Goal: Transaction & Acquisition: Purchase product/service

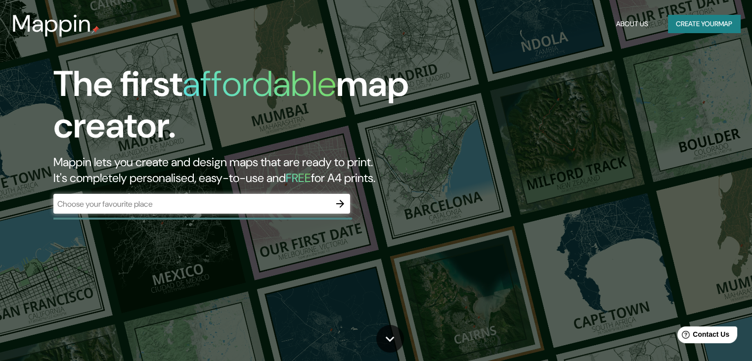
click at [180, 210] on div "​" at bounding box center [201, 204] width 297 height 20
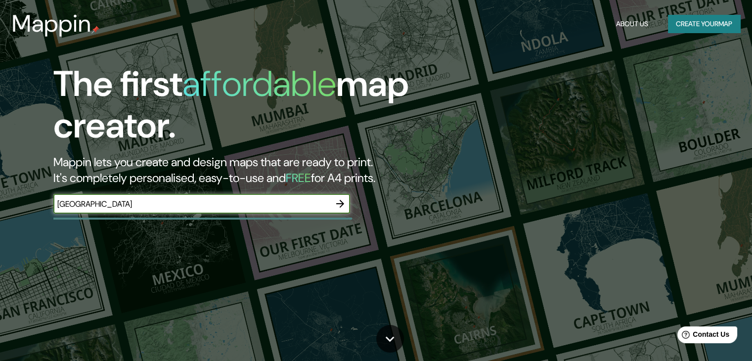
type input "[GEOGRAPHIC_DATA]"
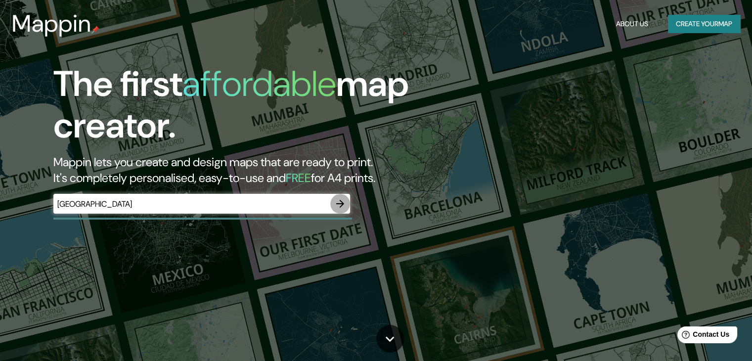
click at [340, 201] on icon "button" at bounding box center [340, 204] width 12 height 12
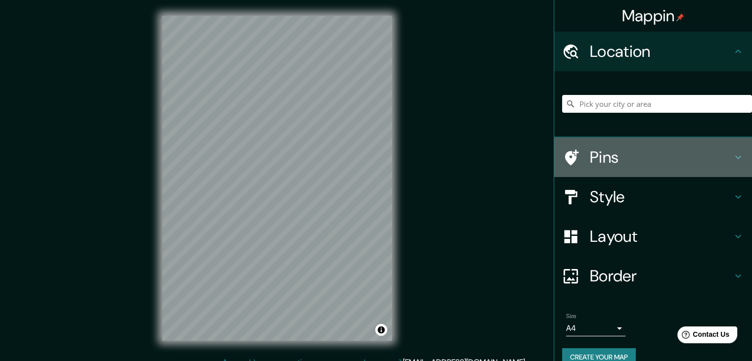
click at [610, 154] on h4 "Pins" at bounding box center [661, 157] width 142 height 20
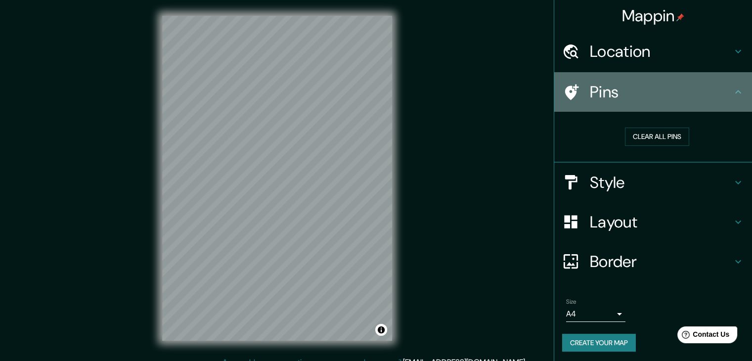
click at [620, 100] on h4 "Pins" at bounding box center [661, 92] width 142 height 20
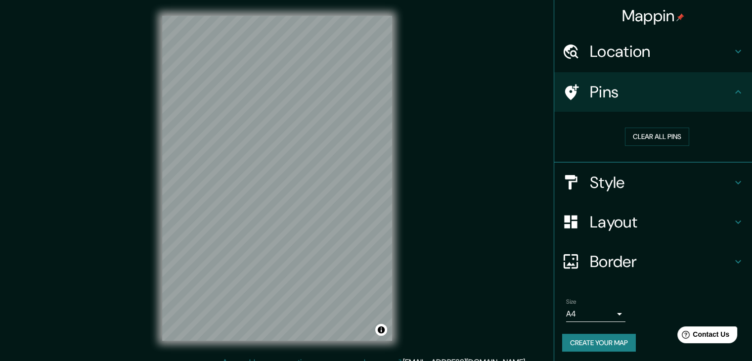
click at [562, 93] on icon at bounding box center [570, 92] width 17 height 17
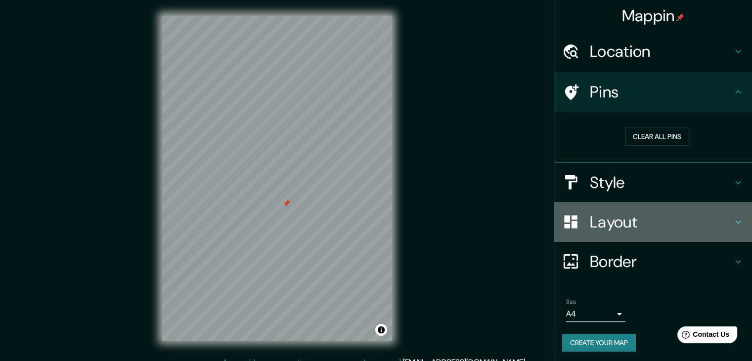
click at [596, 230] on h4 "Layout" at bounding box center [661, 222] width 142 height 20
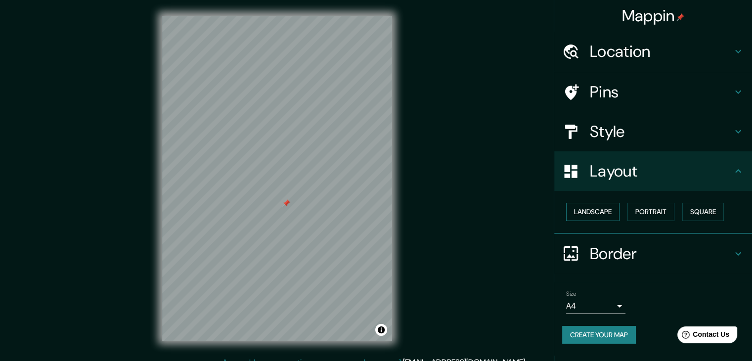
click at [604, 219] on button "Landscape" at bounding box center [592, 212] width 53 height 18
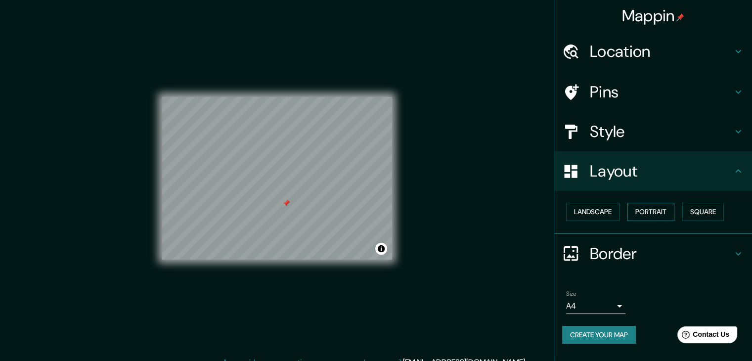
click at [643, 215] on button "Portrait" at bounding box center [651, 212] width 47 height 18
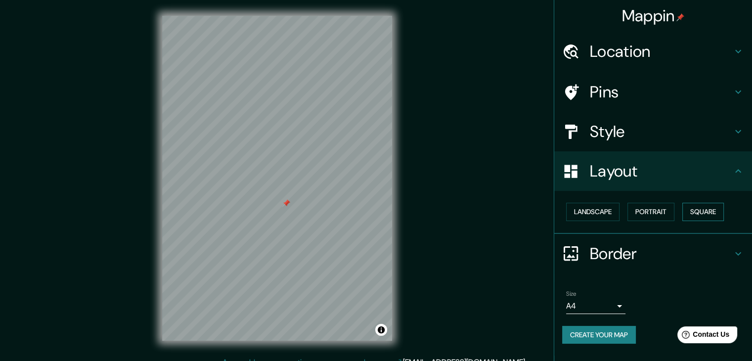
click at [690, 212] on button "Square" at bounding box center [703, 212] width 42 height 18
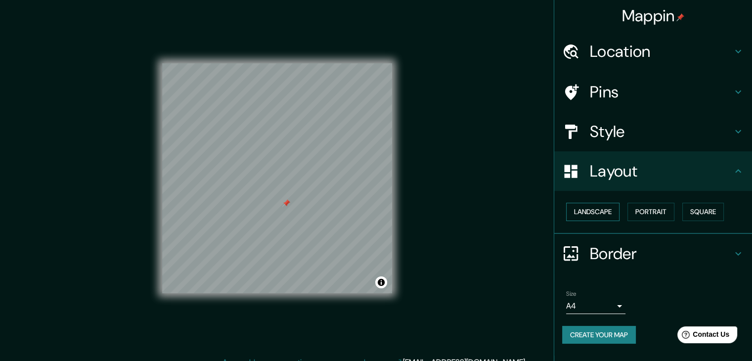
click at [596, 220] on button "Landscape" at bounding box center [592, 212] width 53 height 18
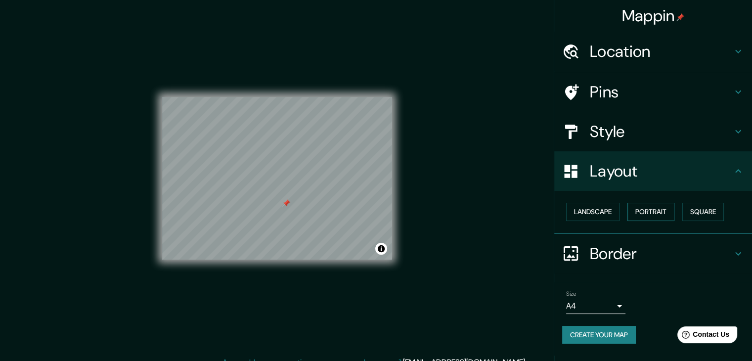
click at [660, 208] on button "Portrait" at bounding box center [651, 212] width 47 height 18
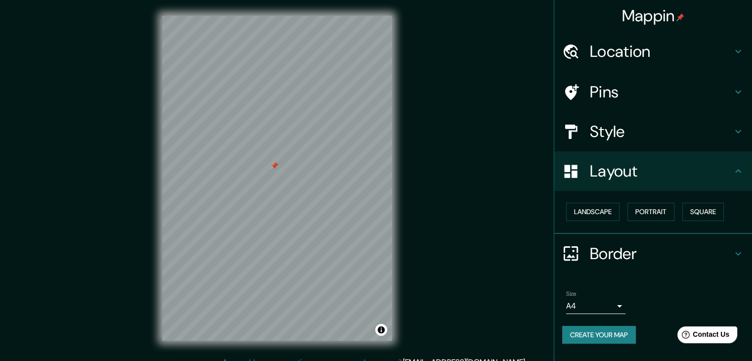
click at [739, 89] on icon at bounding box center [738, 92] width 12 height 12
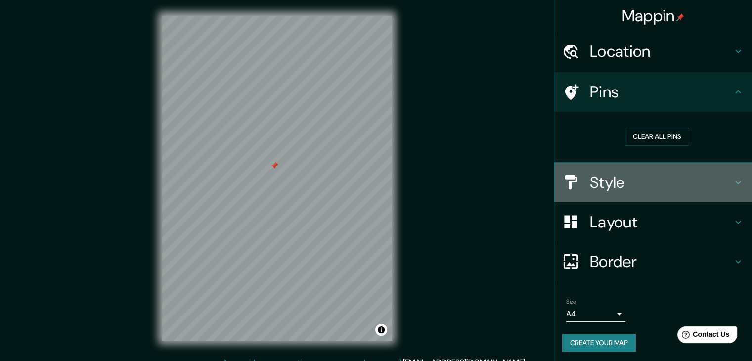
click at [732, 180] on icon at bounding box center [738, 183] width 12 height 12
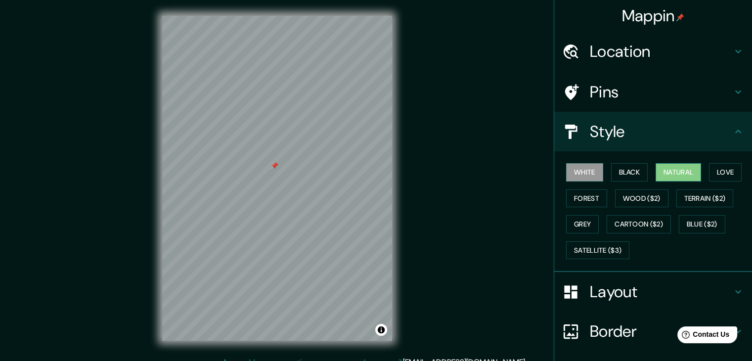
click at [669, 168] on button "Natural" at bounding box center [678, 172] width 45 height 18
click at [594, 194] on button "Forest" at bounding box center [586, 198] width 41 height 18
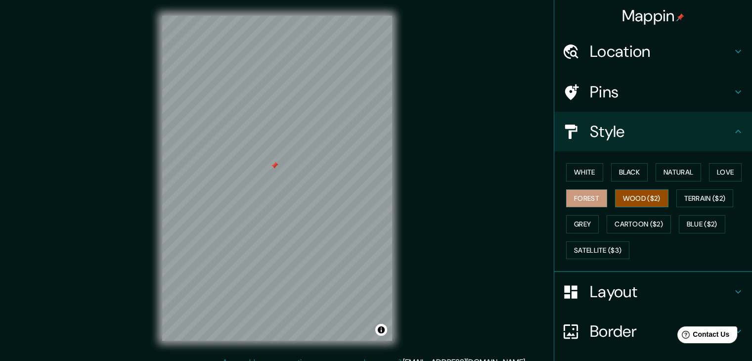
click at [617, 194] on button "Wood ($2)" at bounding box center [641, 198] width 53 height 18
click at [575, 222] on button "Grey" at bounding box center [582, 224] width 33 height 18
click at [587, 194] on button "Forest" at bounding box center [586, 198] width 41 height 18
click at [660, 175] on button "Natural" at bounding box center [678, 172] width 45 height 18
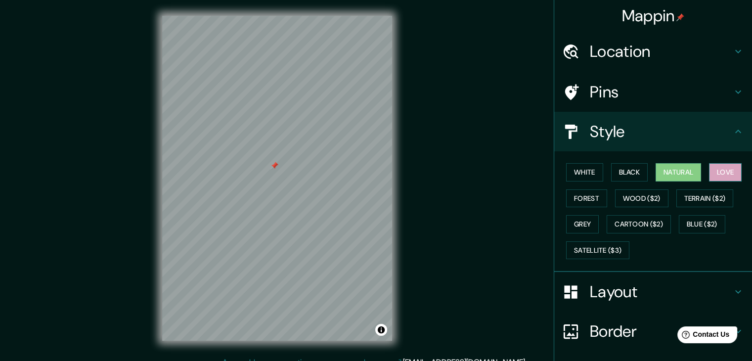
click at [711, 165] on button "Love" at bounding box center [725, 172] width 33 height 18
click at [628, 180] on div "White Black Natural Love Forest Wood ($2) Terrain ($2) Grey Cartoon ($2) Blue (…" at bounding box center [657, 211] width 190 height 104
click at [628, 174] on button "Black" at bounding box center [629, 172] width 37 height 18
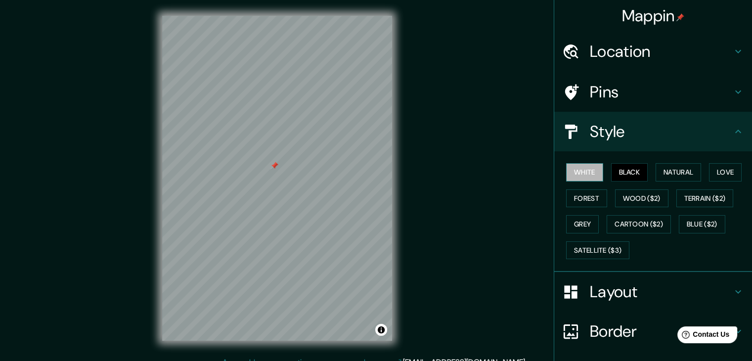
click at [585, 175] on button "White" at bounding box center [584, 172] width 37 height 18
click at [585, 190] on button "Forest" at bounding box center [586, 198] width 41 height 18
click at [584, 219] on button "Grey" at bounding box center [582, 224] width 33 height 18
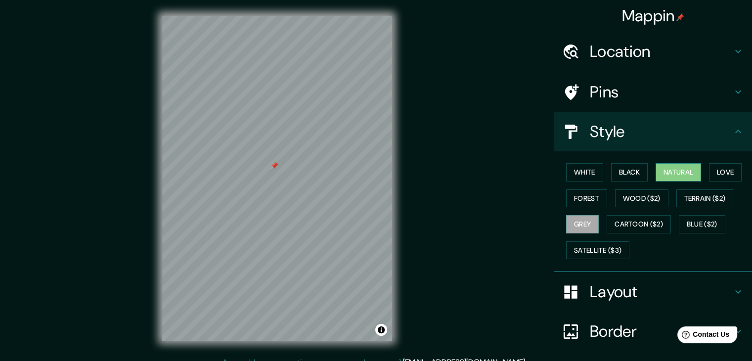
click at [656, 175] on button "Natural" at bounding box center [678, 172] width 45 height 18
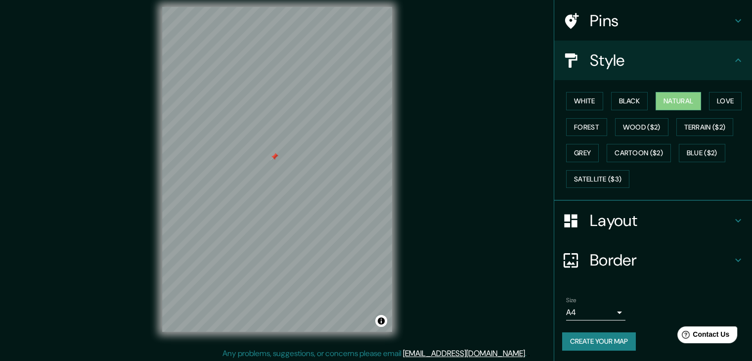
scroll to position [11, 0]
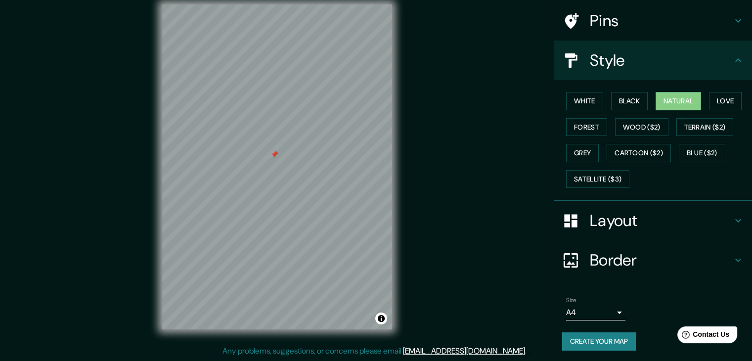
click at [607, 259] on h4 "Border" at bounding box center [661, 260] width 142 height 20
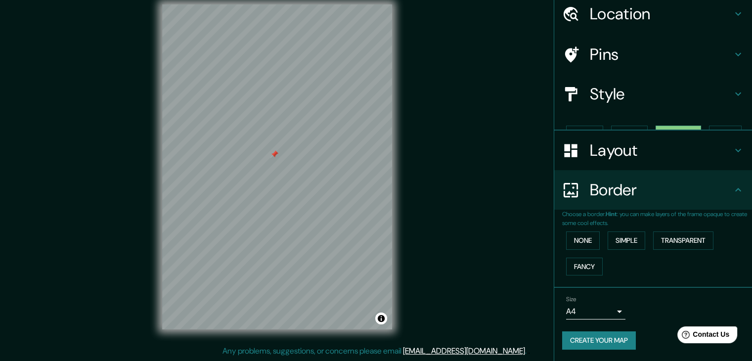
scroll to position [21, 0]
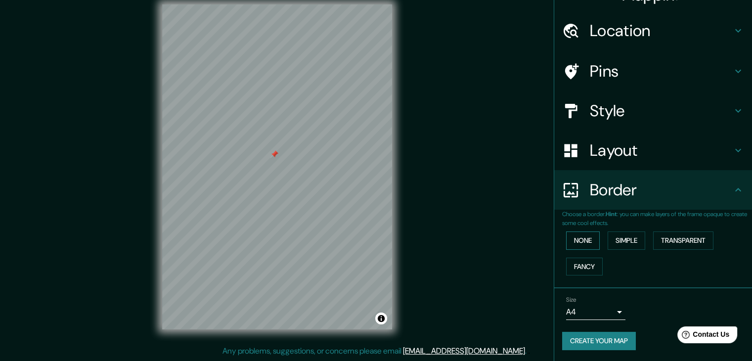
click at [586, 240] on button "None" at bounding box center [583, 240] width 34 height 18
click at [612, 240] on button "Simple" at bounding box center [627, 240] width 38 height 18
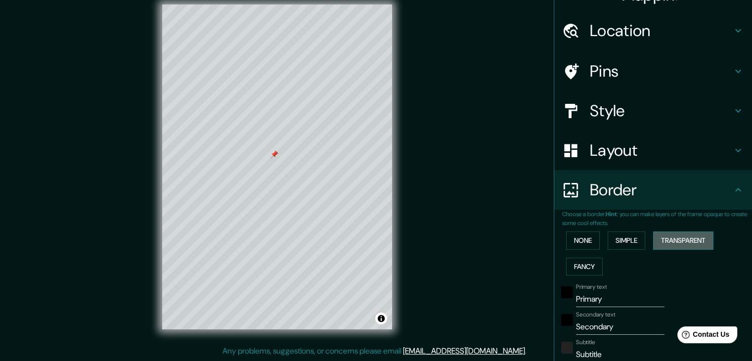
click at [653, 238] on button "Transparent" at bounding box center [683, 240] width 60 height 18
click at [572, 262] on button "Fancy" at bounding box center [584, 267] width 37 height 18
click at [578, 232] on button "None" at bounding box center [583, 240] width 34 height 18
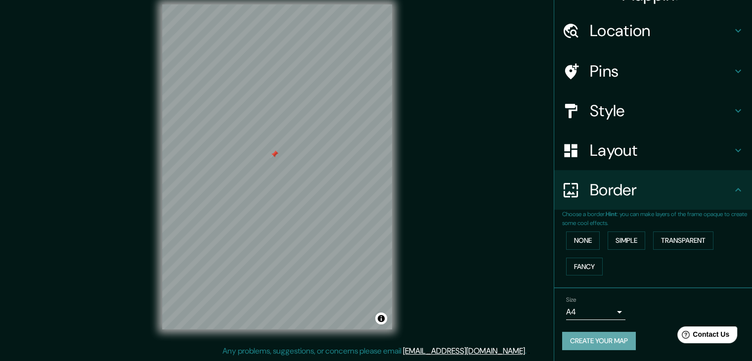
click at [597, 338] on button "Create your map" at bounding box center [599, 341] width 74 height 18
click at [599, 302] on div "Size A4 single" at bounding box center [595, 308] width 59 height 24
click at [598, 315] on body "Mappin Location Pins Style Layout Border Choose a border. Hint : you can make l…" at bounding box center [376, 169] width 752 height 361
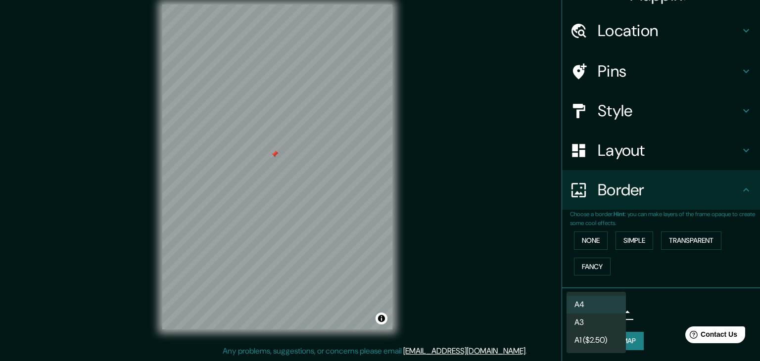
click at [641, 309] on div at bounding box center [380, 180] width 760 height 361
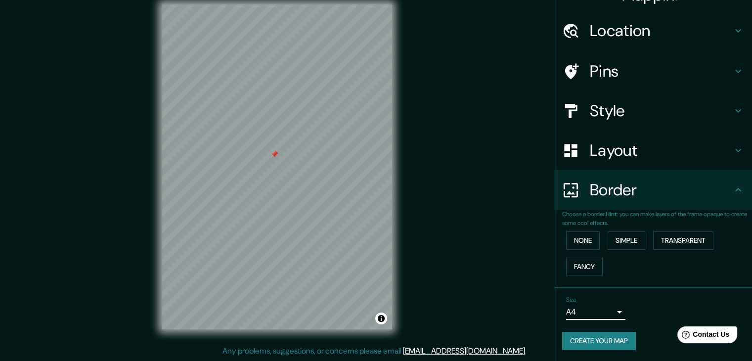
click at [614, 335] on button "Create your map" at bounding box center [599, 341] width 74 height 18
click at [680, 26] on h4 "Location" at bounding box center [661, 31] width 142 height 20
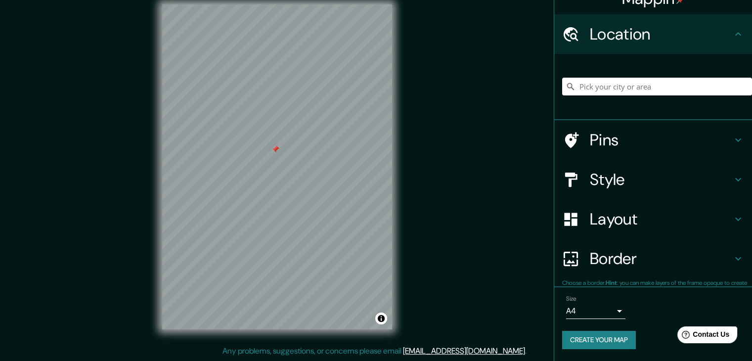
scroll to position [17, 0]
